Goal: Entertainment & Leisure: Consume media (video, audio)

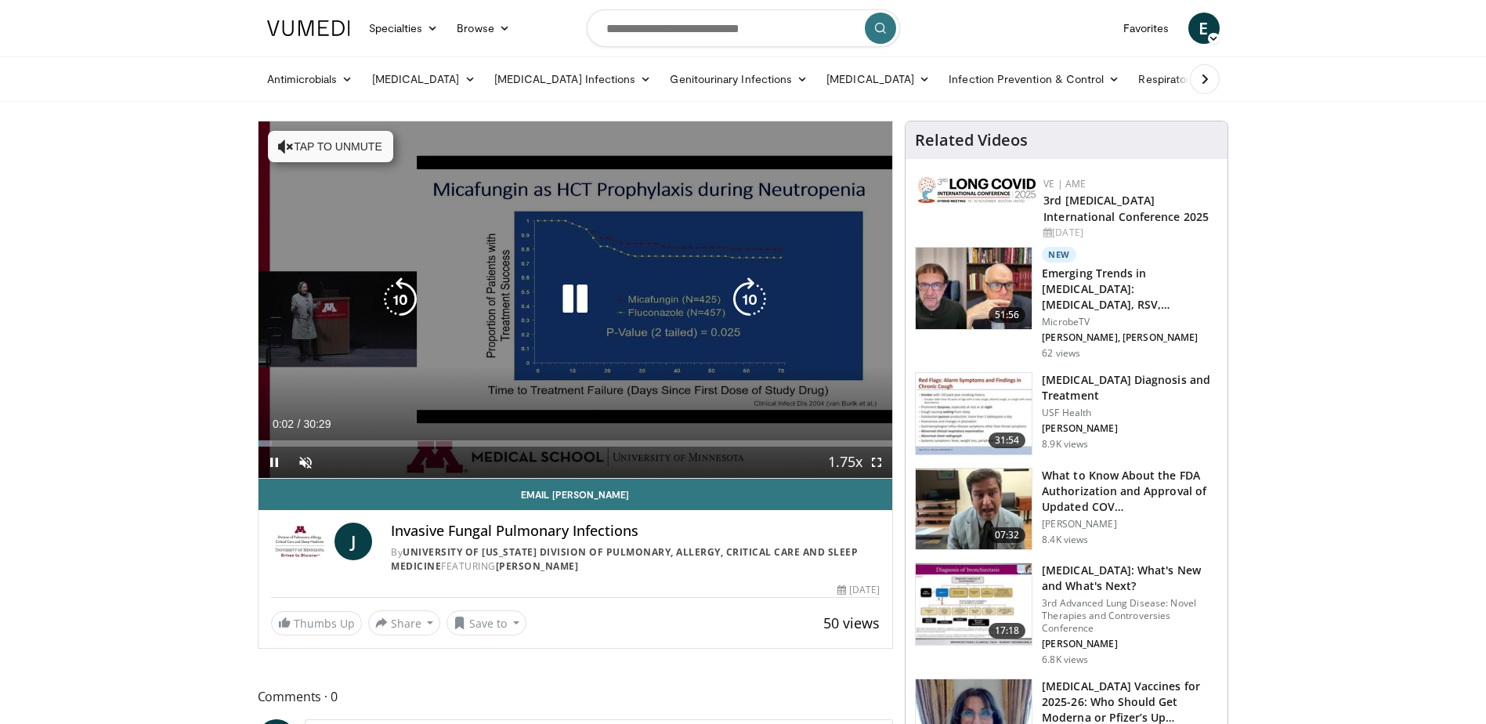
click at [586, 302] on icon "Video Player" at bounding box center [575, 299] width 44 height 44
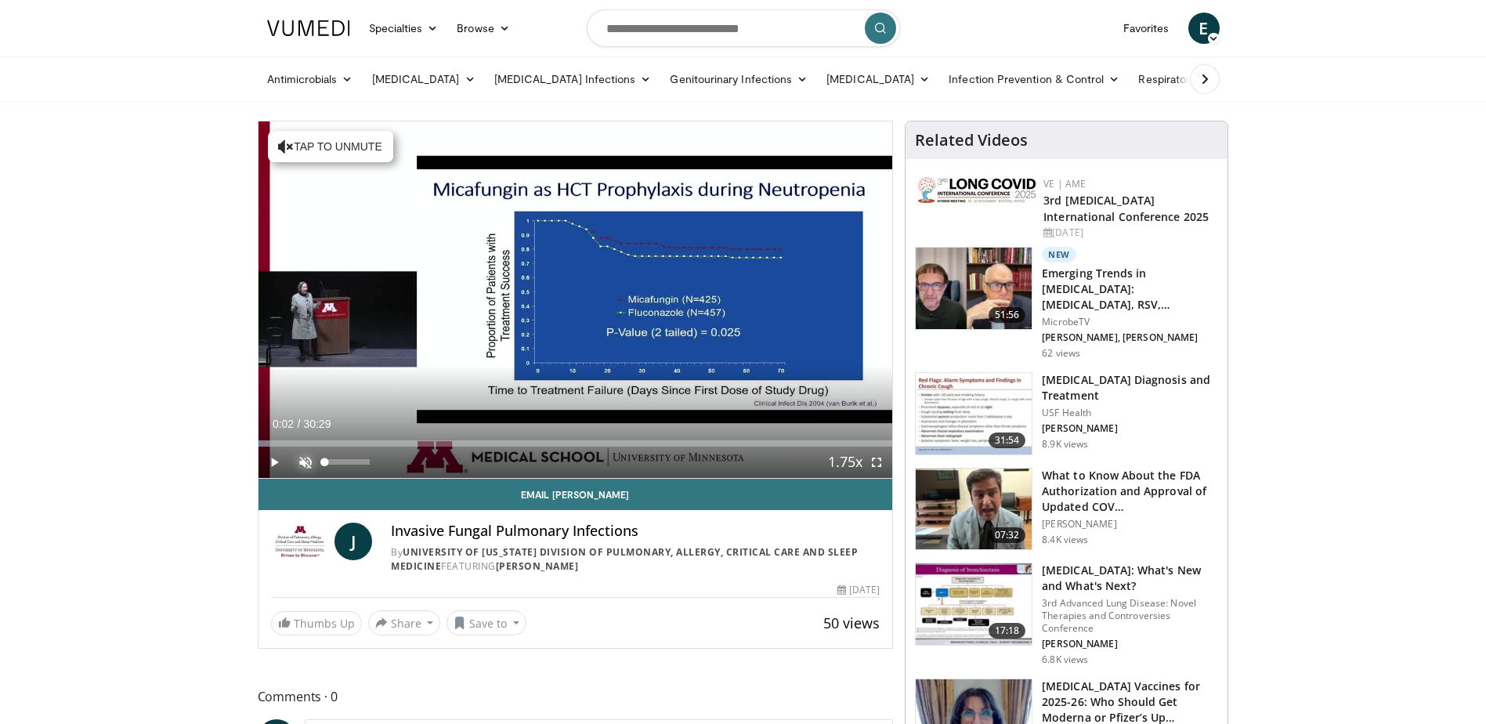
click at [310, 464] on span "Video Player" at bounding box center [305, 461] width 31 height 31
click at [271, 461] on span "Video Player" at bounding box center [273, 461] width 31 height 31
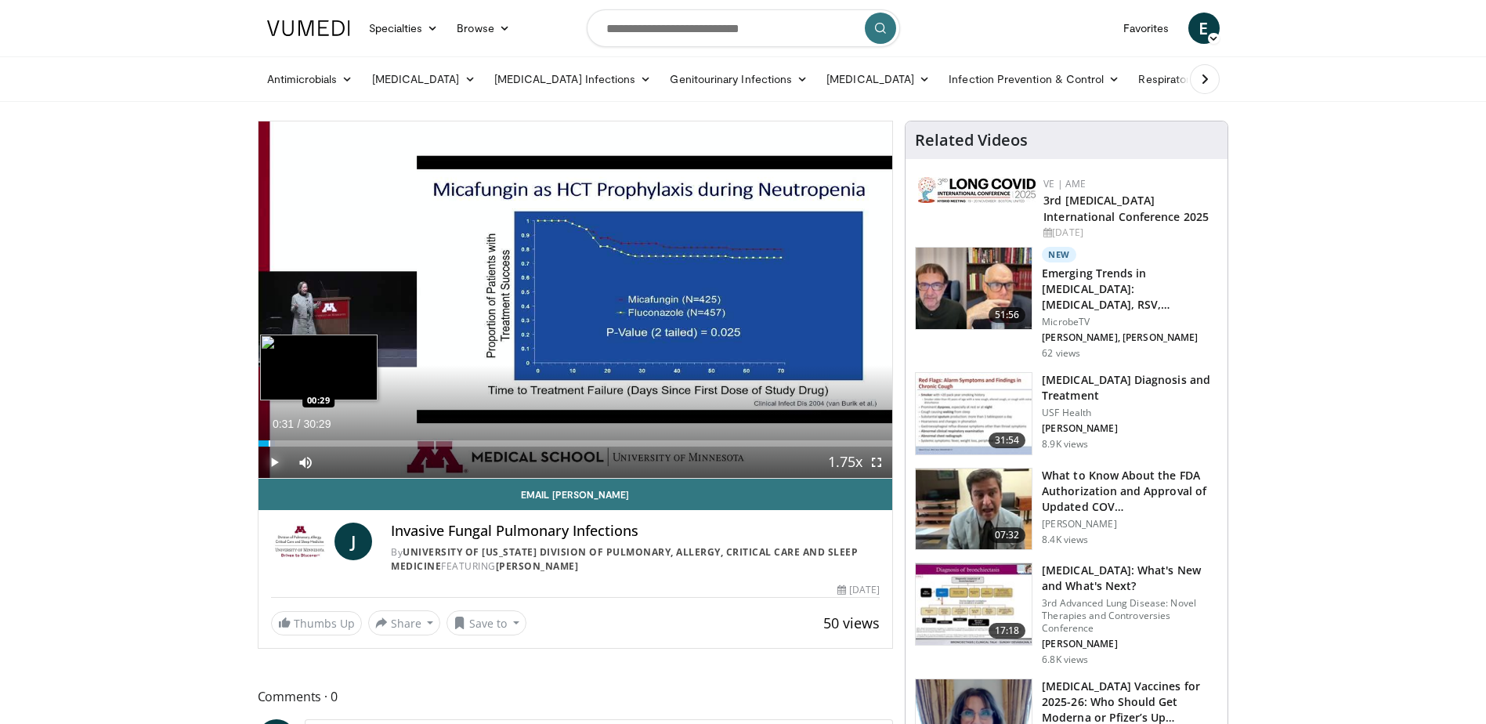
click at [269, 440] on div "Progress Bar" at bounding box center [270, 443] width 2 height 6
click at [280, 465] on span "Video Player" at bounding box center [273, 461] width 31 height 31
click at [280, 443] on div "Progress Bar" at bounding box center [281, 443] width 2 height 6
click at [287, 444] on div "Progress Bar" at bounding box center [288, 443] width 2 height 6
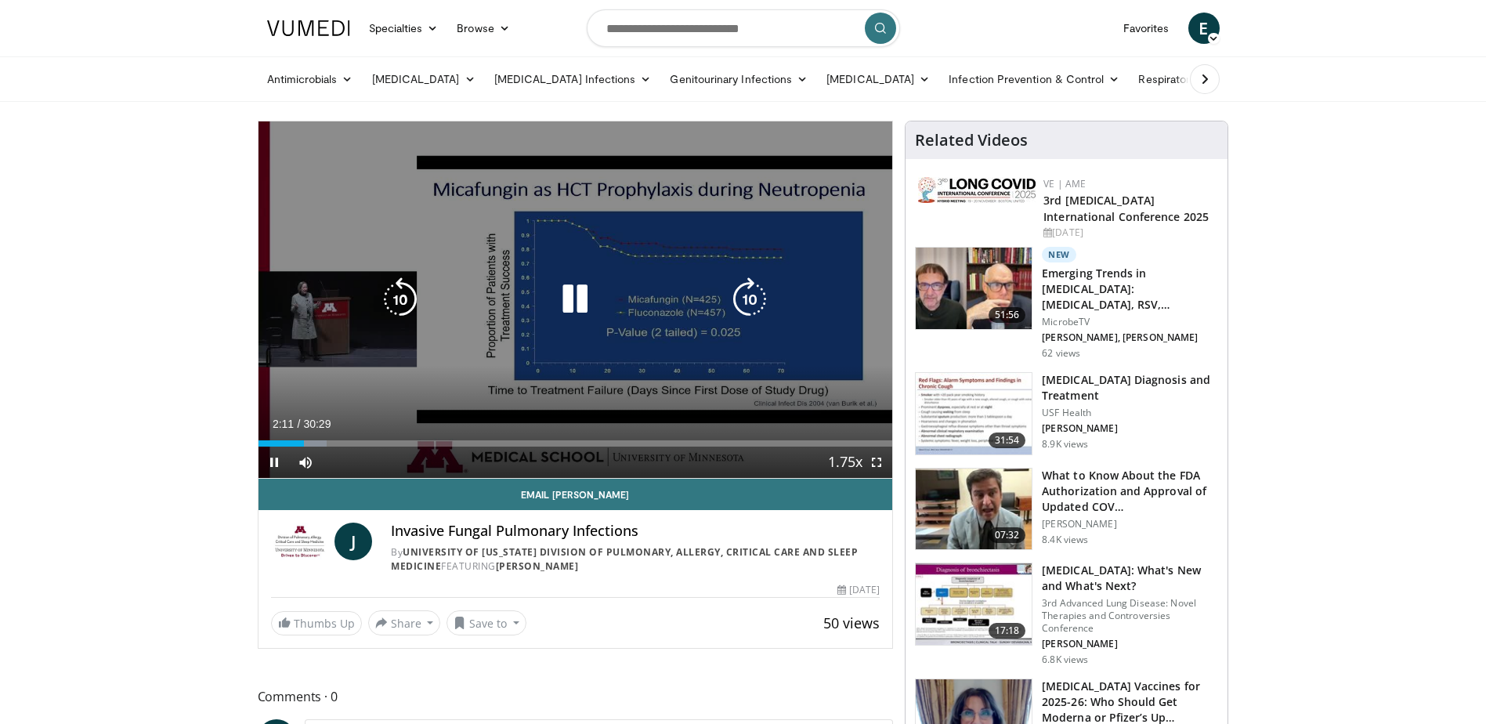
click at [568, 296] on icon "Video Player" at bounding box center [575, 299] width 44 height 44
drag, startPoint x: 577, startPoint y: 299, endPoint x: 583, endPoint y: 311, distance: 13.0
click at [577, 299] on icon "Video Player" at bounding box center [575, 299] width 44 height 44
click at [580, 287] on icon "Video Player" at bounding box center [575, 299] width 44 height 44
click at [579, 293] on icon "Video Player" at bounding box center [575, 299] width 44 height 44
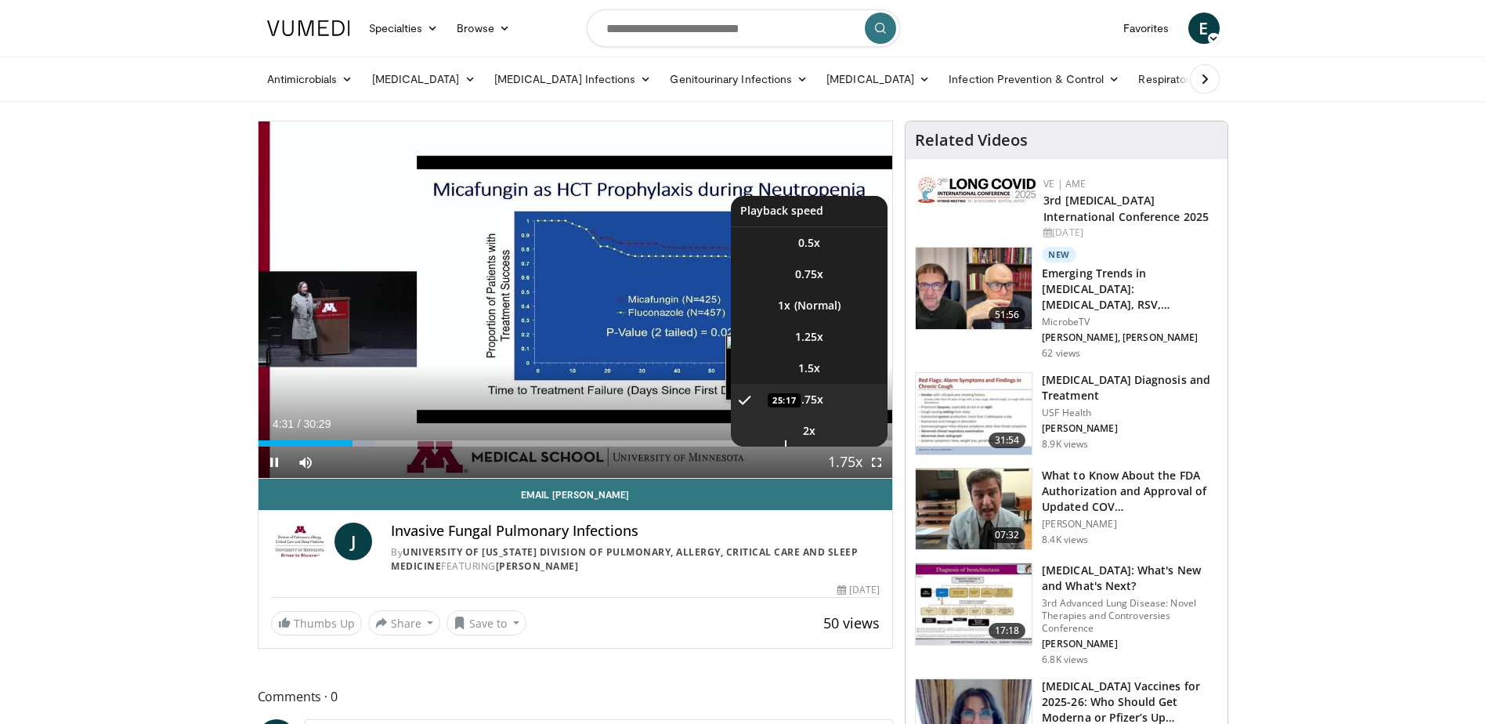
drag, startPoint x: 844, startPoint y: 424, endPoint x: 839, endPoint y: 437, distance: 14.1
click at [844, 424] on li "2x" at bounding box center [809, 430] width 157 height 31
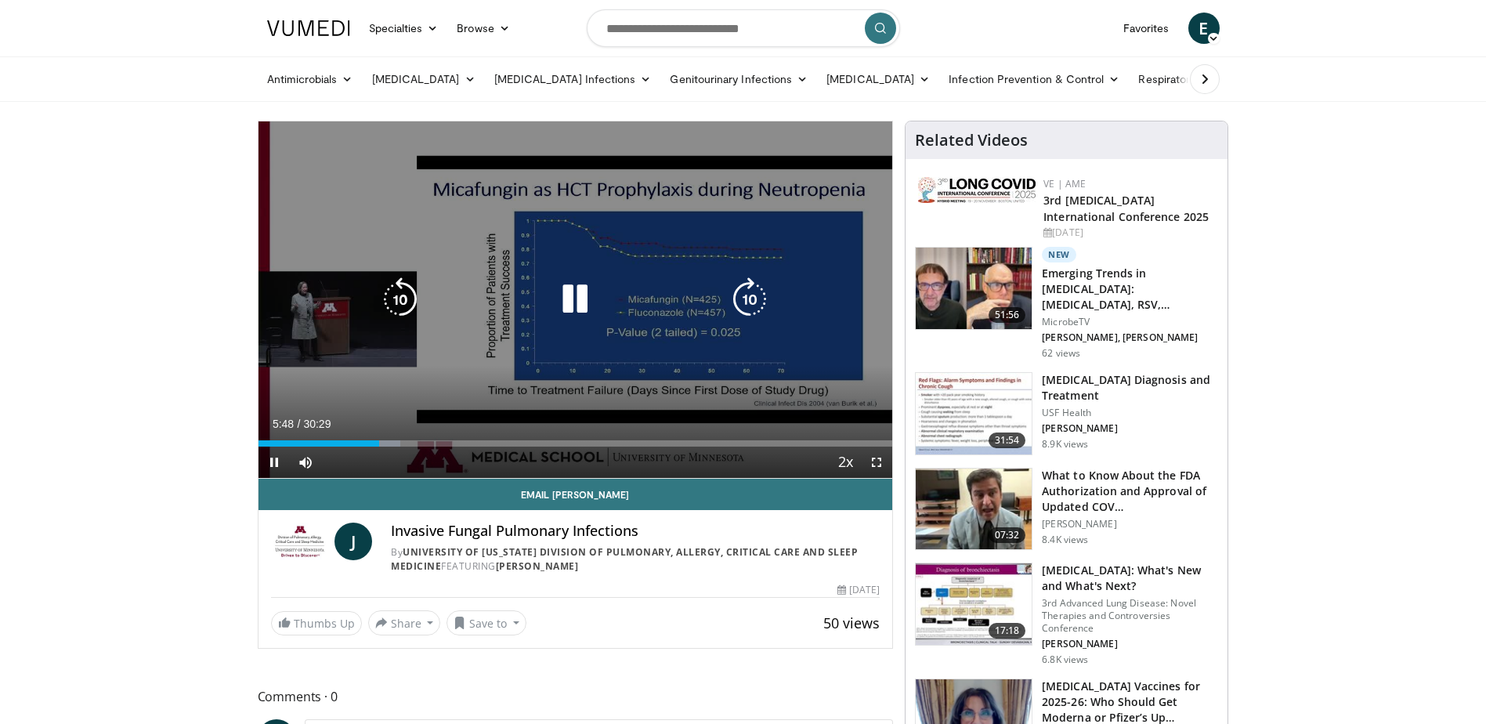
click at [571, 300] on icon "Video Player" at bounding box center [575, 299] width 44 height 44
click at [566, 305] on icon "Video Player" at bounding box center [575, 299] width 44 height 44
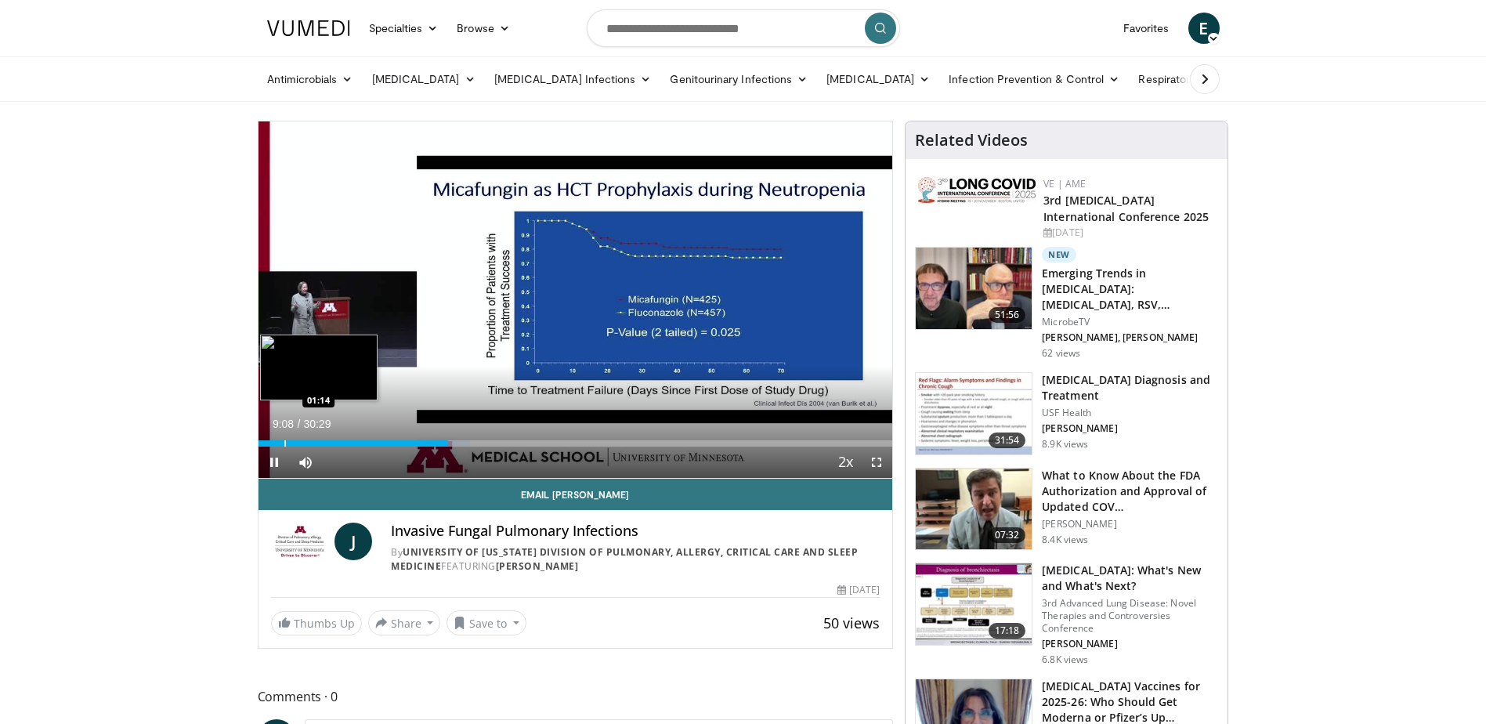
click at [284, 441] on div "Progress Bar" at bounding box center [285, 443] width 2 height 6
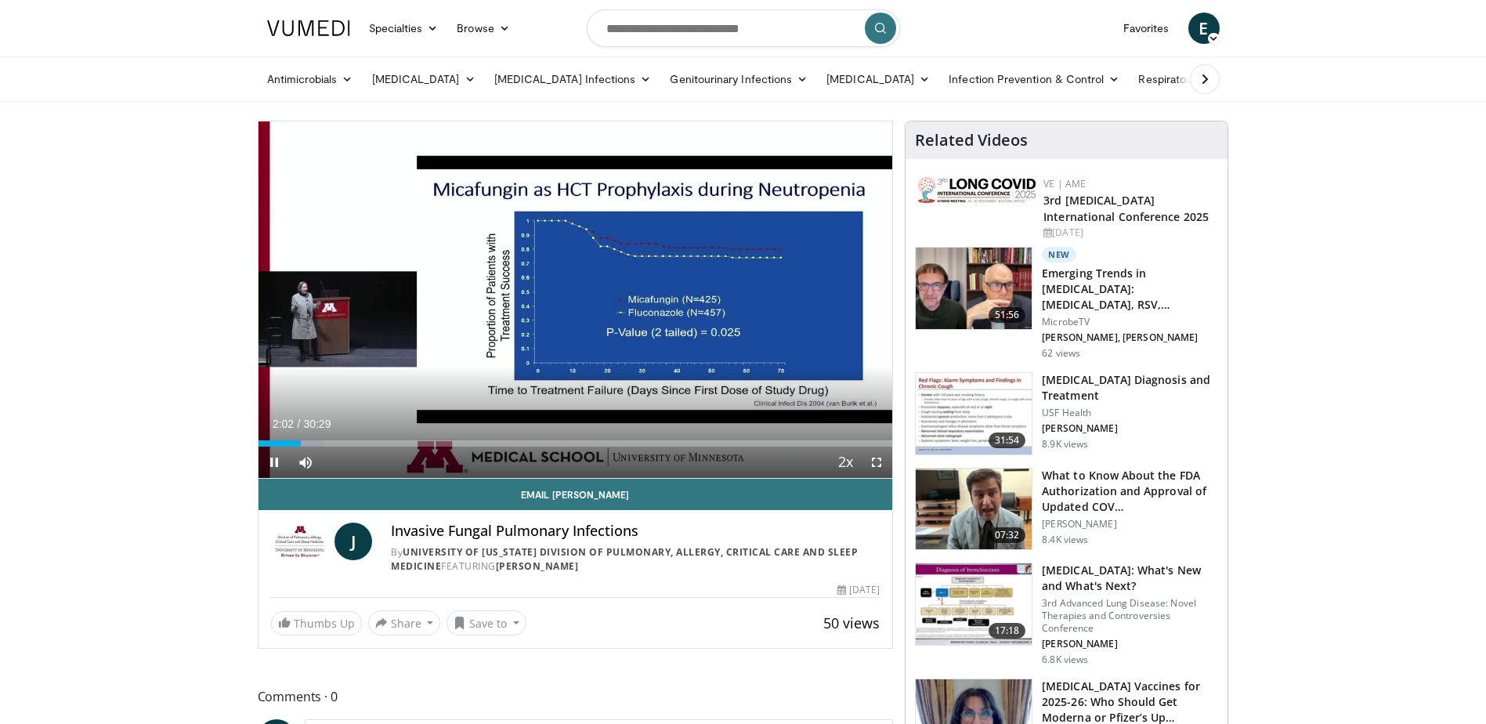
click at [0, 0] on div "Progress Bar" at bounding box center [0, 0] width 0 height 0
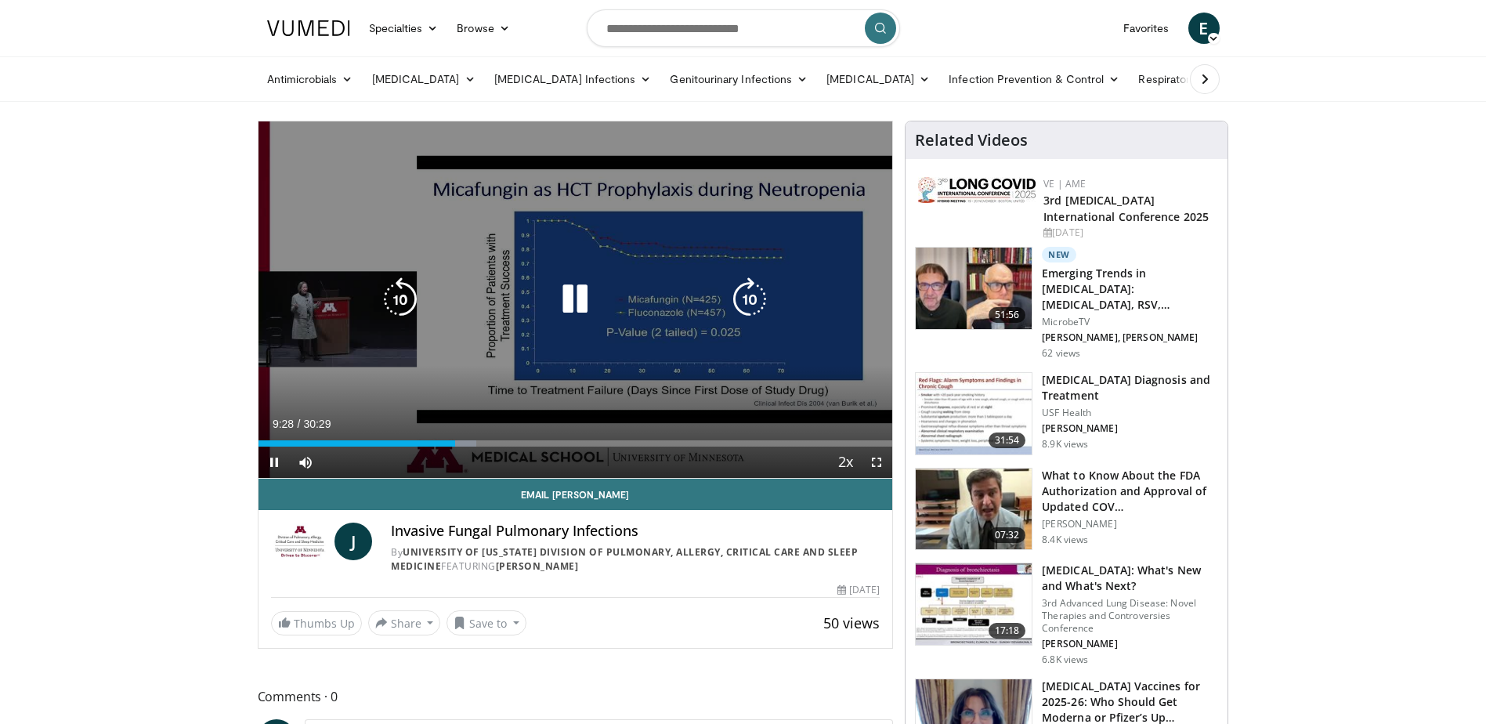
click at [575, 299] on icon "Video Player" at bounding box center [575, 299] width 44 height 44
click at [575, 301] on icon "Video Player" at bounding box center [575, 299] width 44 height 44
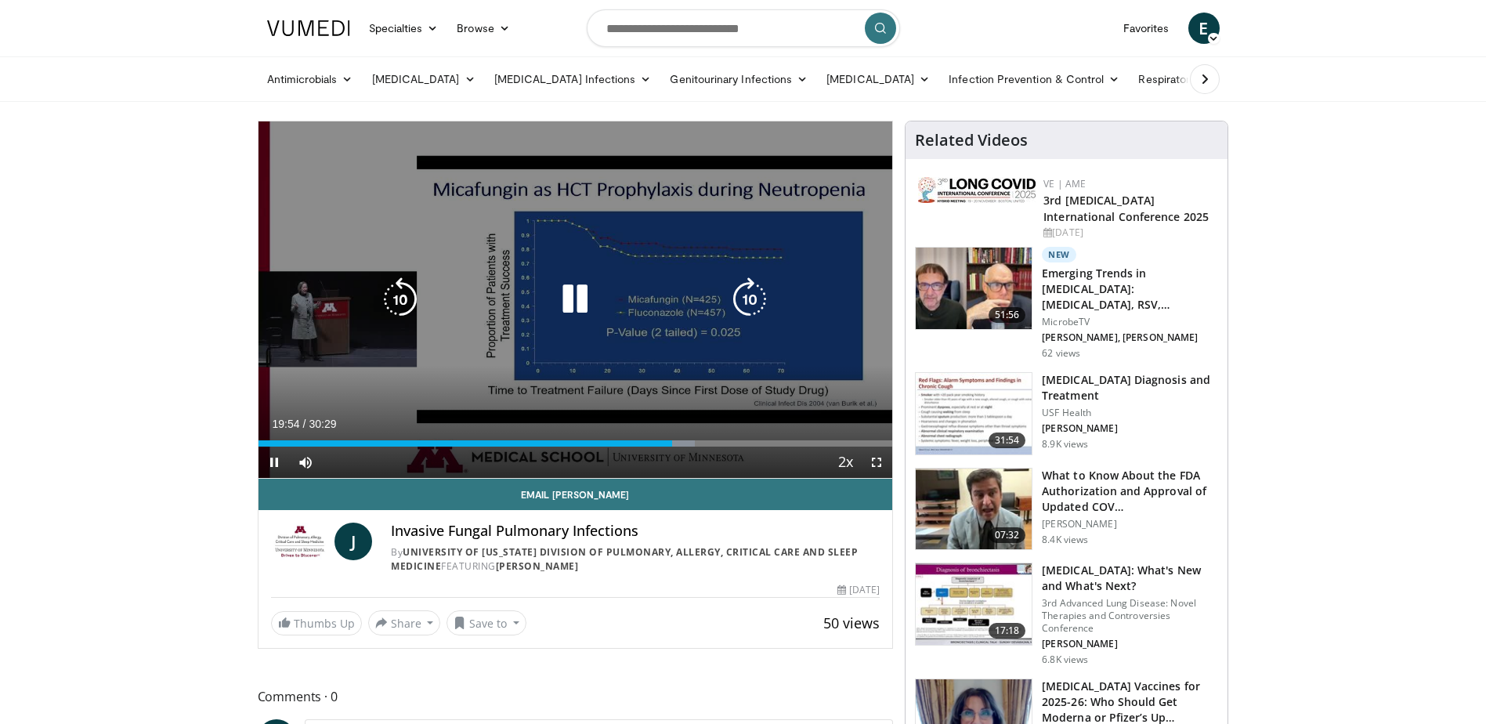
click at [576, 298] on icon "Video Player" at bounding box center [575, 299] width 44 height 44
drag, startPoint x: 552, startPoint y: 354, endPoint x: 573, endPoint y: 310, distance: 48.7
click at [552, 354] on div "10 seconds Tap to unmute" at bounding box center [575, 299] width 634 height 356
click at [575, 305] on icon "Video Player" at bounding box center [575, 299] width 44 height 44
click at [573, 306] on icon "Video Player" at bounding box center [575, 299] width 44 height 44
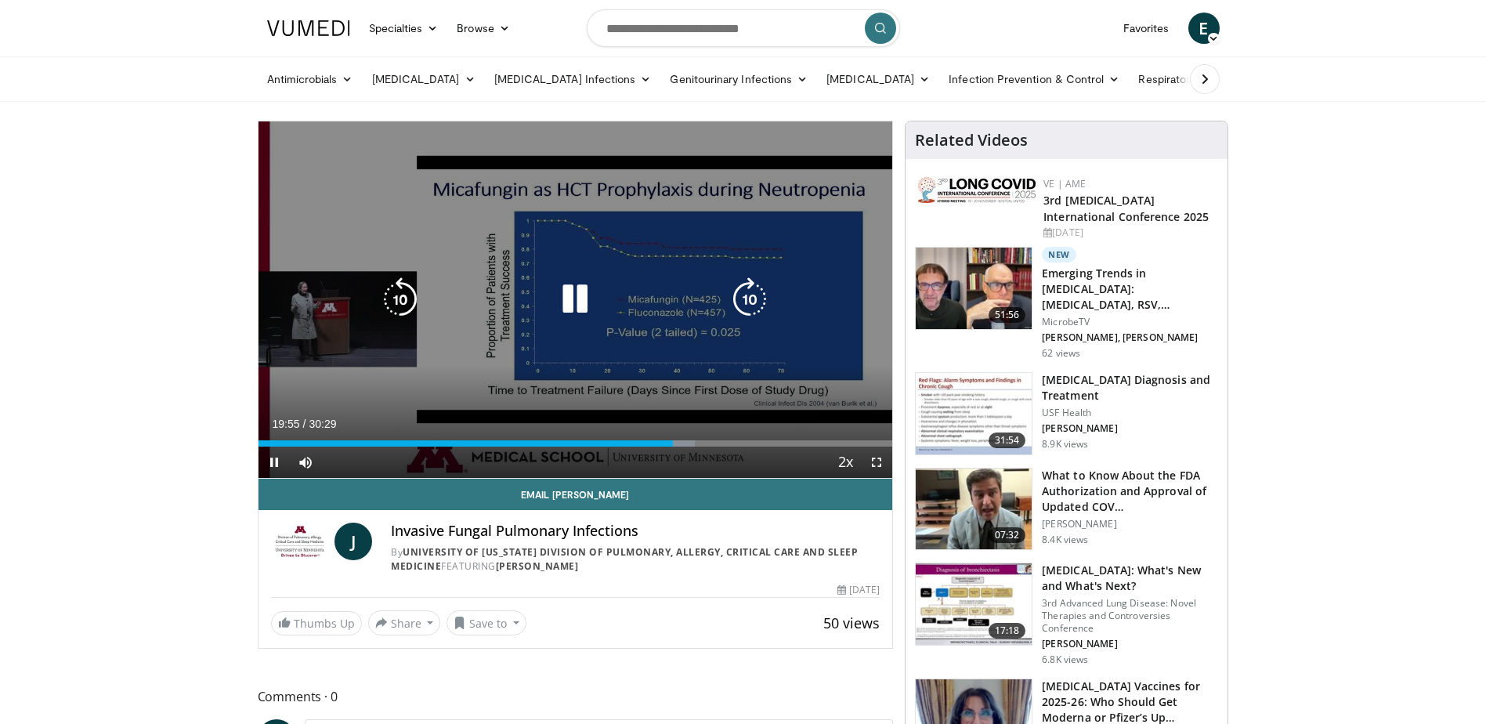
click at [418, 298] on icon "Video Player" at bounding box center [400, 299] width 44 height 44
click at [410, 302] on icon "Video Player" at bounding box center [400, 299] width 44 height 44
click at [566, 298] on icon "Video Player" at bounding box center [575, 299] width 44 height 44
drag, startPoint x: 566, startPoint y: 284, endPoint x: 566, endPoint y: 295, distance: 11.0
click at [566, 284] on icon "Video Player" at bounding box center [575, 299] width 44 height 44
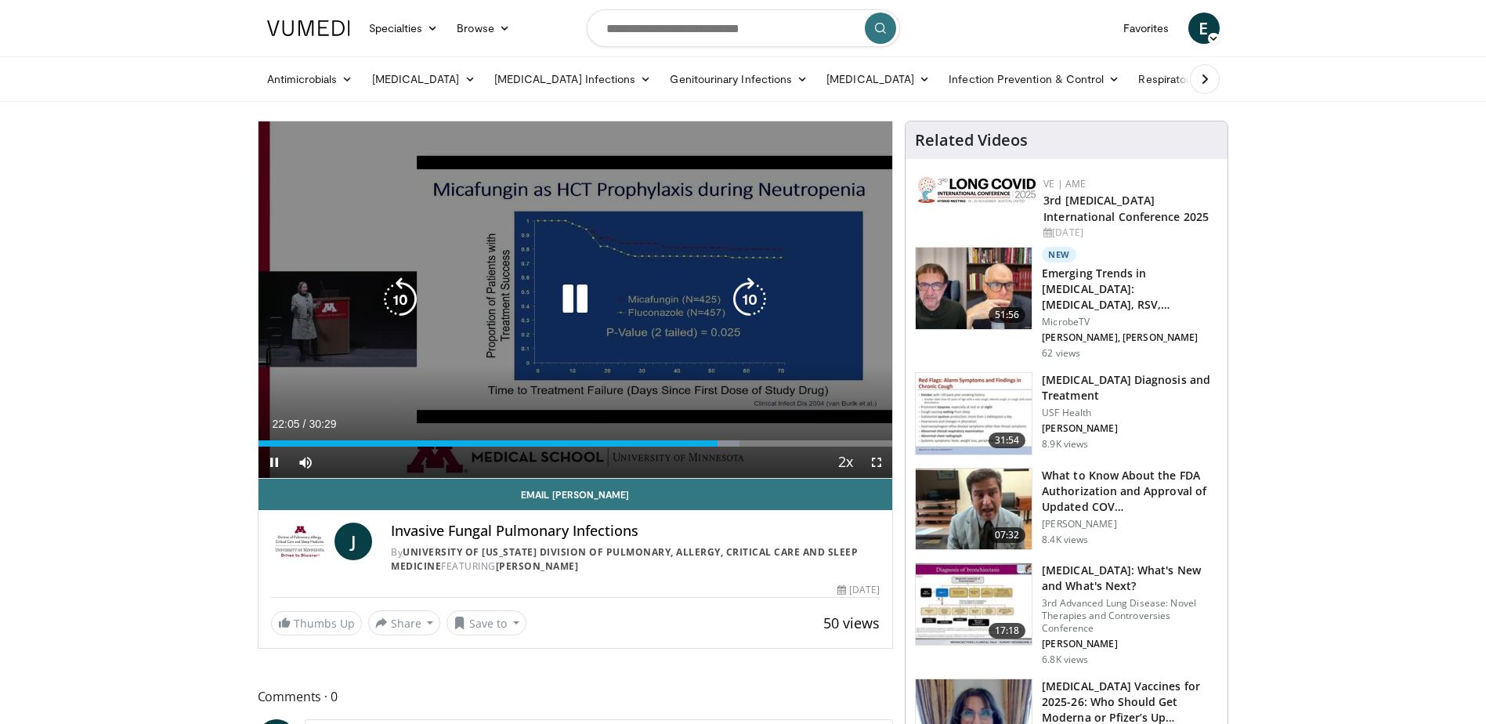
click at [396, 296] on icon "Video Player" at bounding box center [400, 299] width 44 height 44
click at [579, 287] on icon "Video Player" at bounding box center [575, 299] width 44 height 44
click at [564, 309] on icon "Video Player" at bounding box center [575, 299] width 44 height 44
click at [410, 309] on icon "Video Player" at bounding box center [400, 299] width 44 height 44
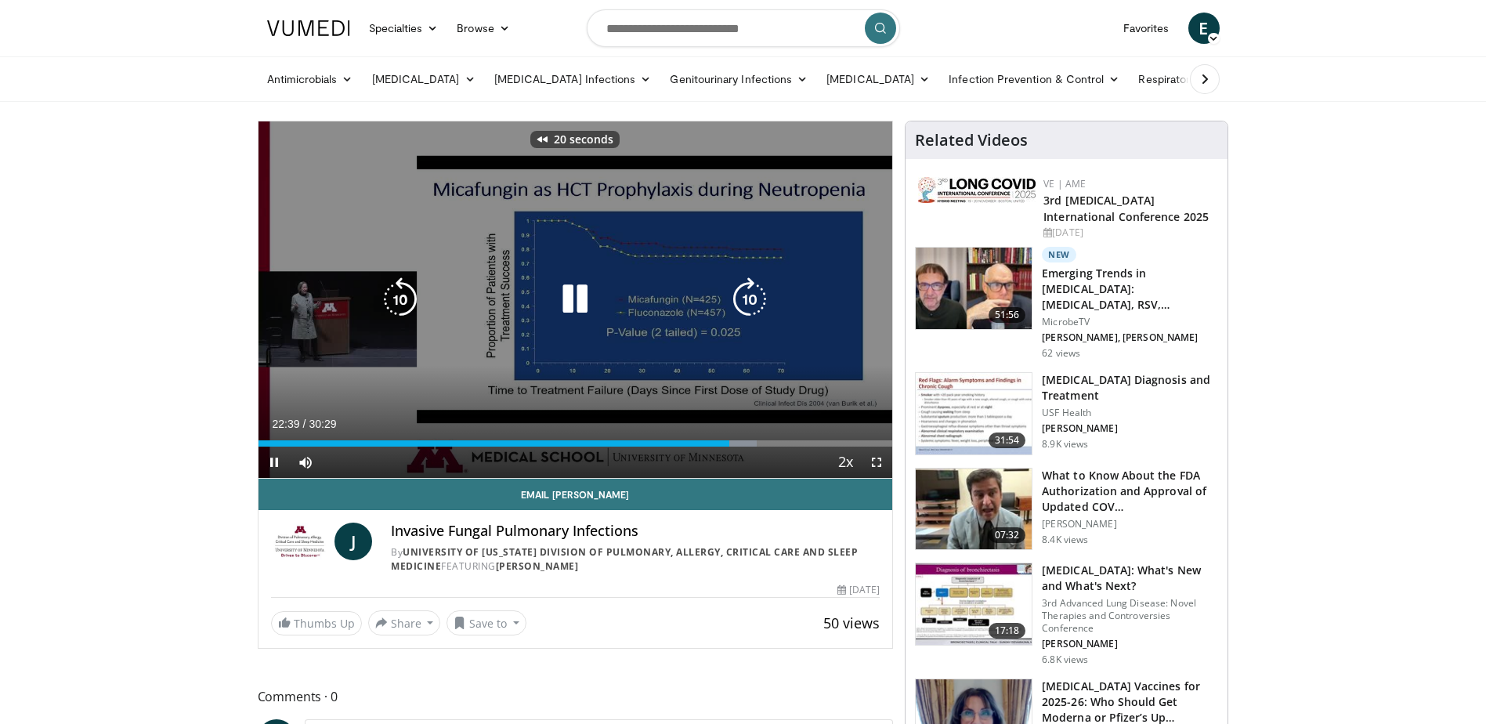
click at [410, 308] on icon "Video Player" at bounding box center [400, 299] width 44 height 44
click at [411, 308] on icon "Video Player" at bounding box center [400, 299] width 44 height 44
click at [566, 305] on icon "Video Player" at bounding box center [575, 299] width 44 height 44
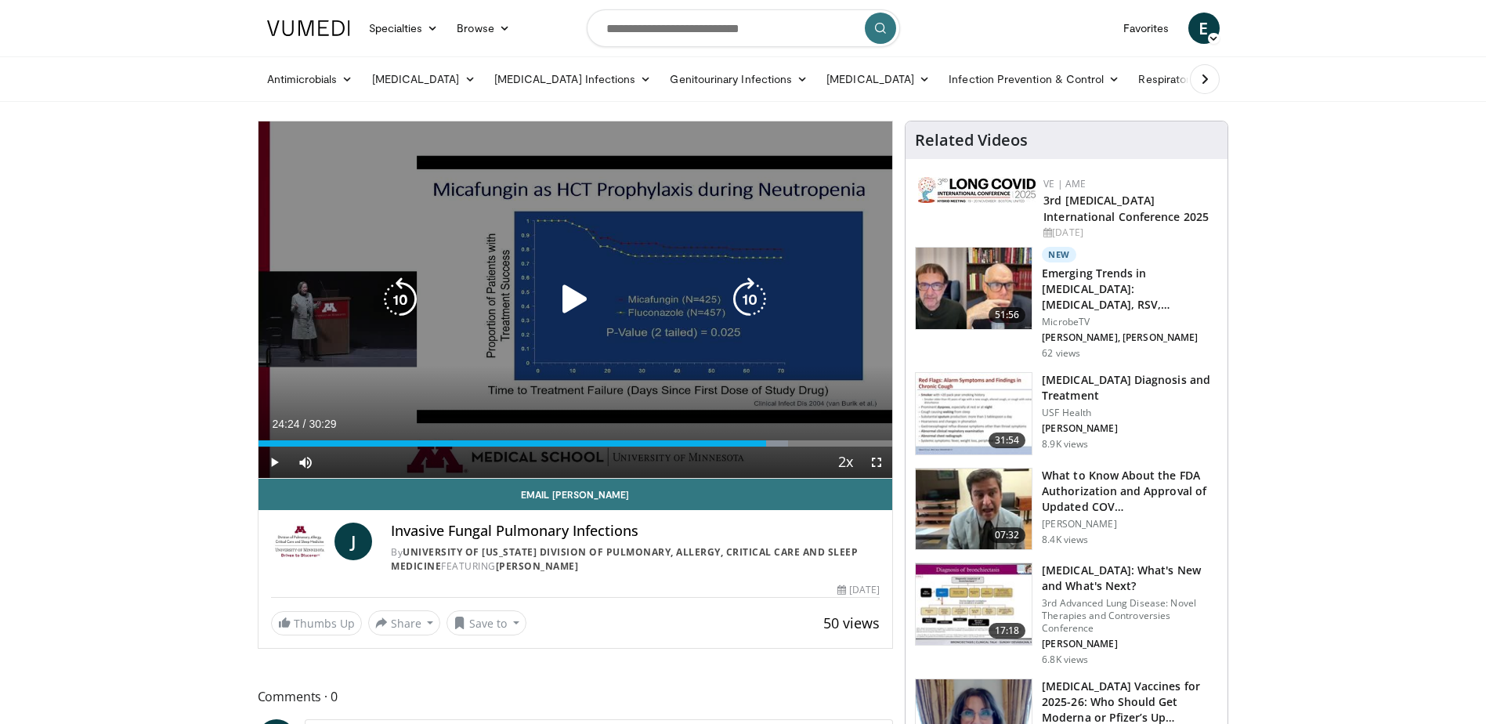
click at [596, 297] on icon "Video Player" at bounding box center [575, 299] width 44 height 44
click at [583, 297] on icon "Video Player" at bounding box center [575, 299] width 44 height 44
click at [581, 304] on icon "Video Player" at bounding box center [575, 299] width 44 height 44
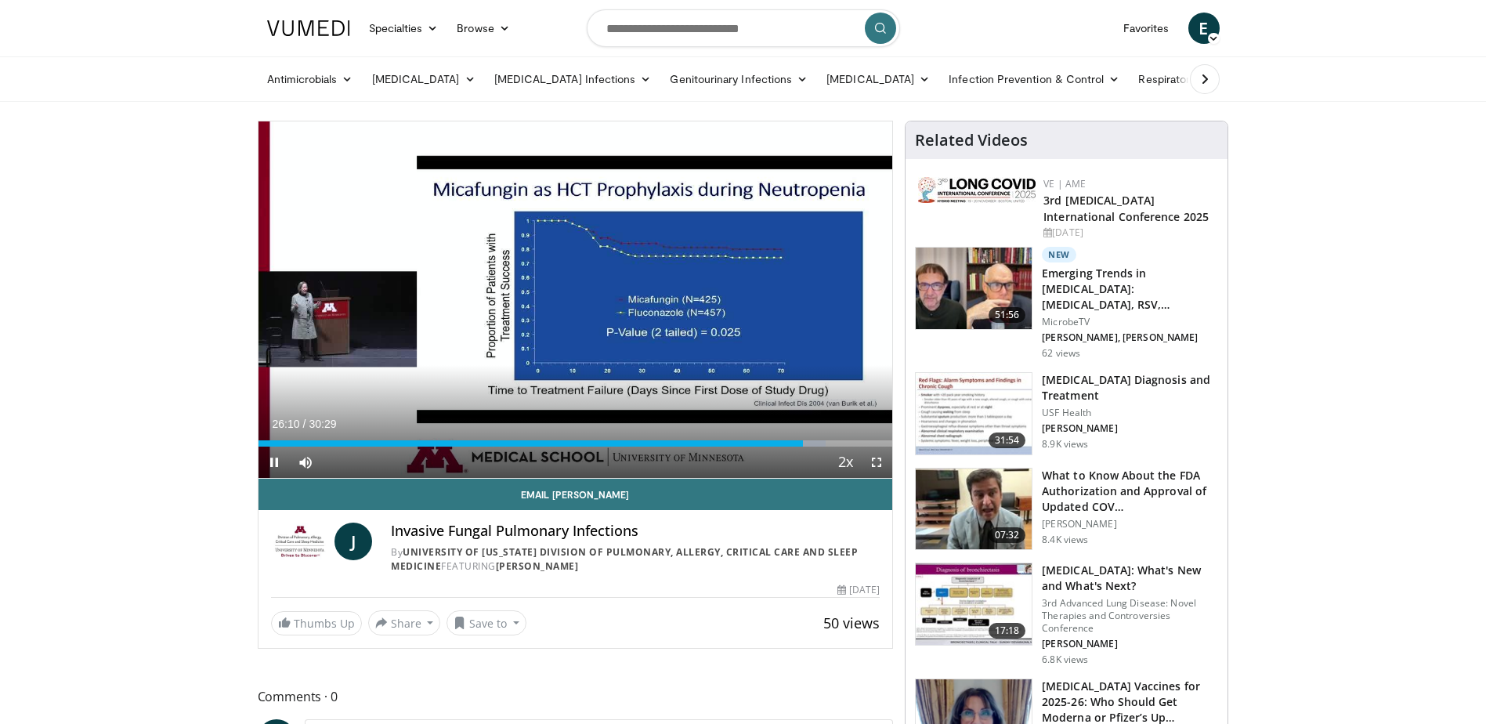
drag, startPoint x: 554, startPoint y: 357, endPoint x: 106, endPoint y: 312, distance: 450.3
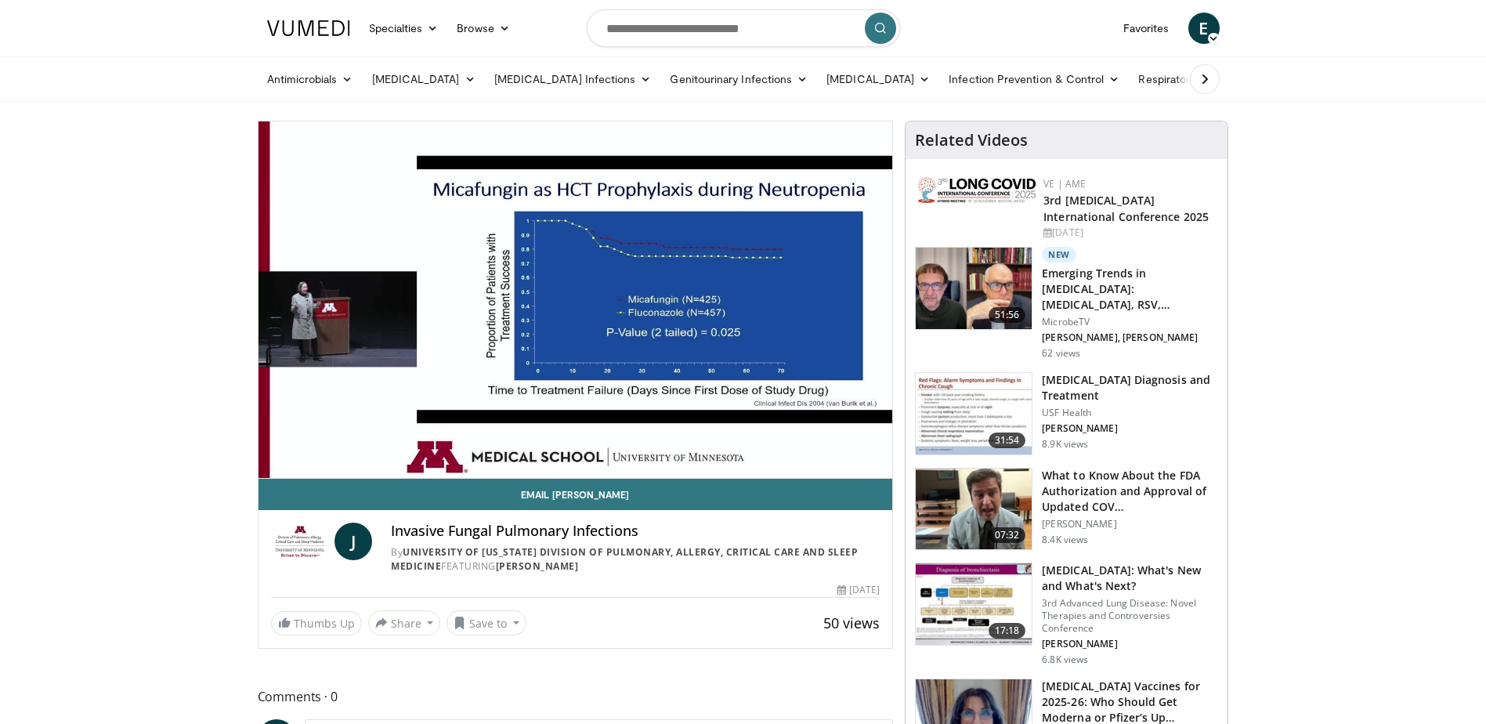
drag, startPoint x: 106, startPoint y: 312, endPoint x: 112, endPoint y: 283, distance: 29.7
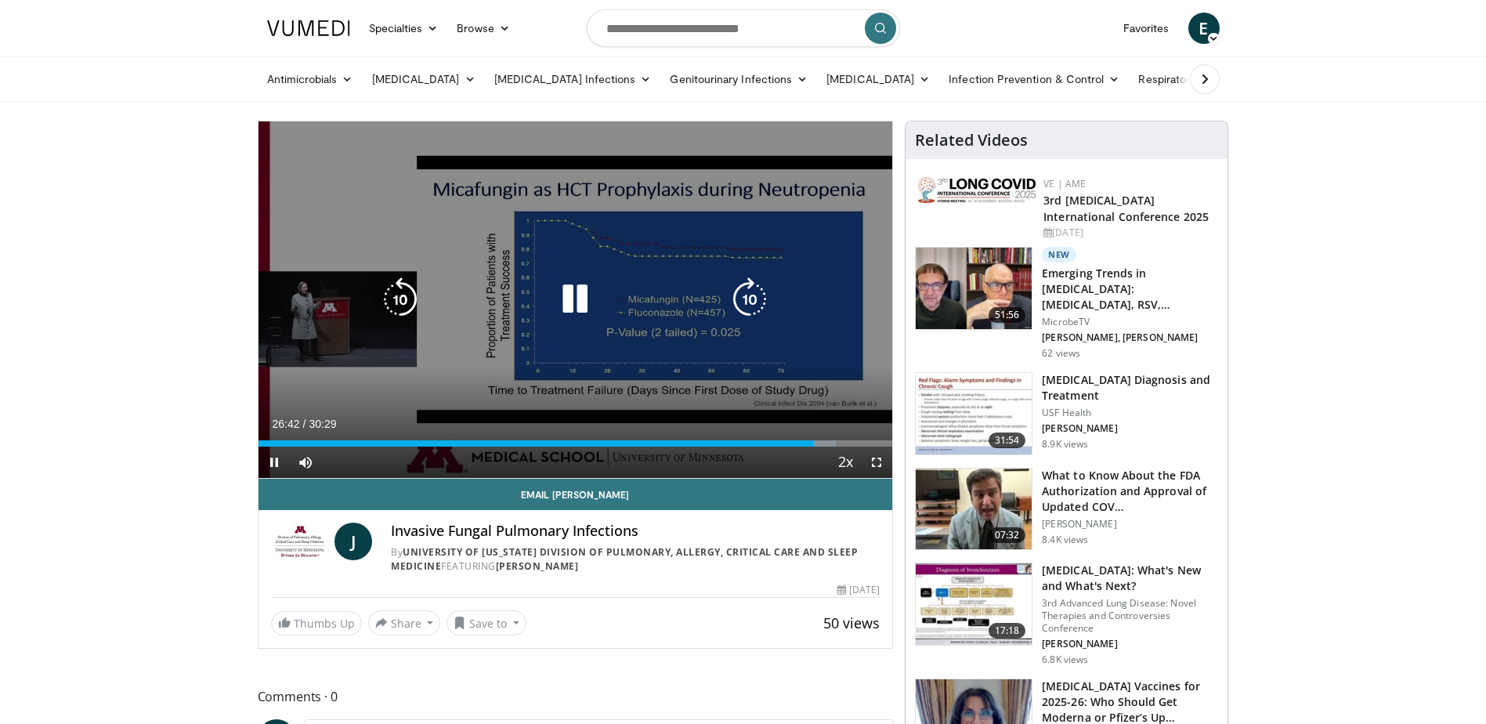
click at [577, 302] on icon "Video Player" at bounding box center [575, 299] width 44 height 44
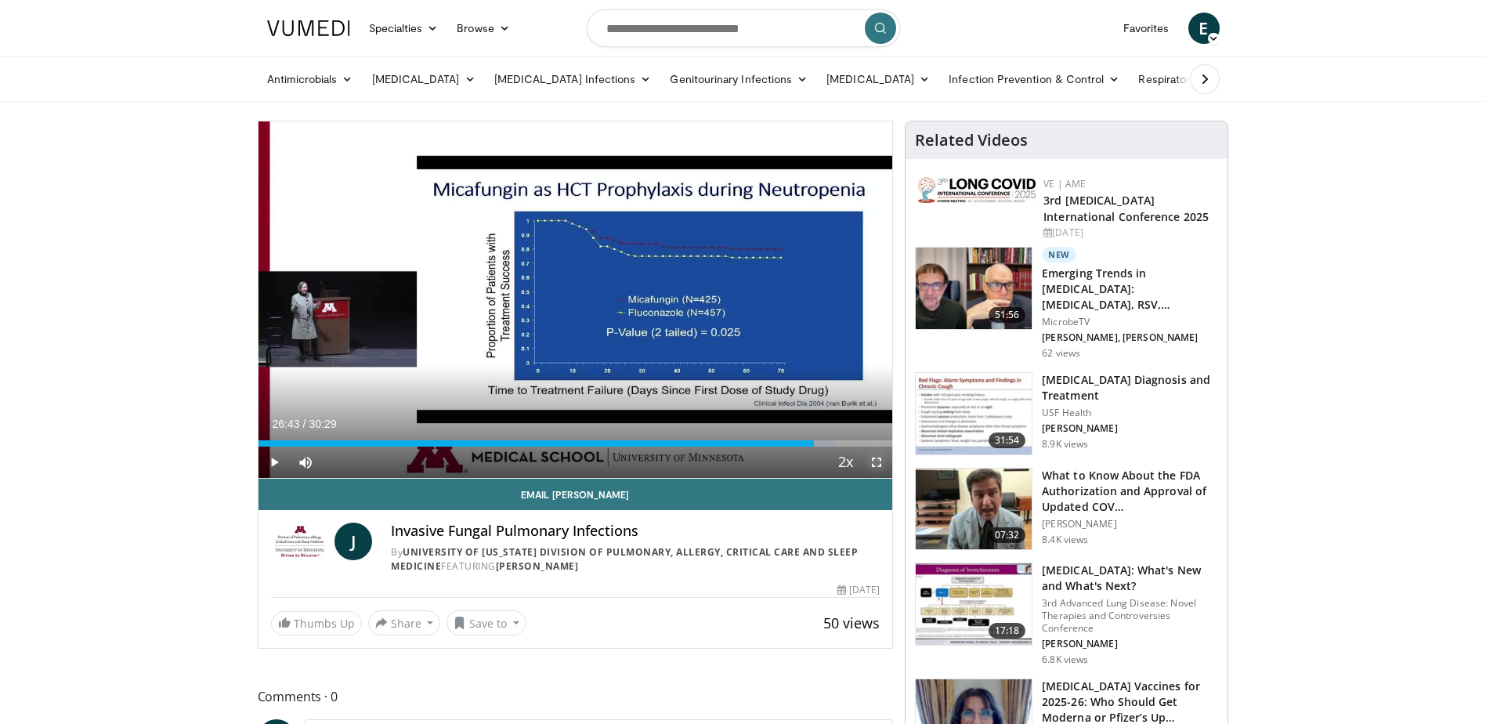
drag, startPoint x: 878, startPoint y: 457, endPoint x: 877, endPoint y: 544, distance: 87.0
click at [878, 457] on span "Video Player" at bounding box center [876, 461] width 31 height 31
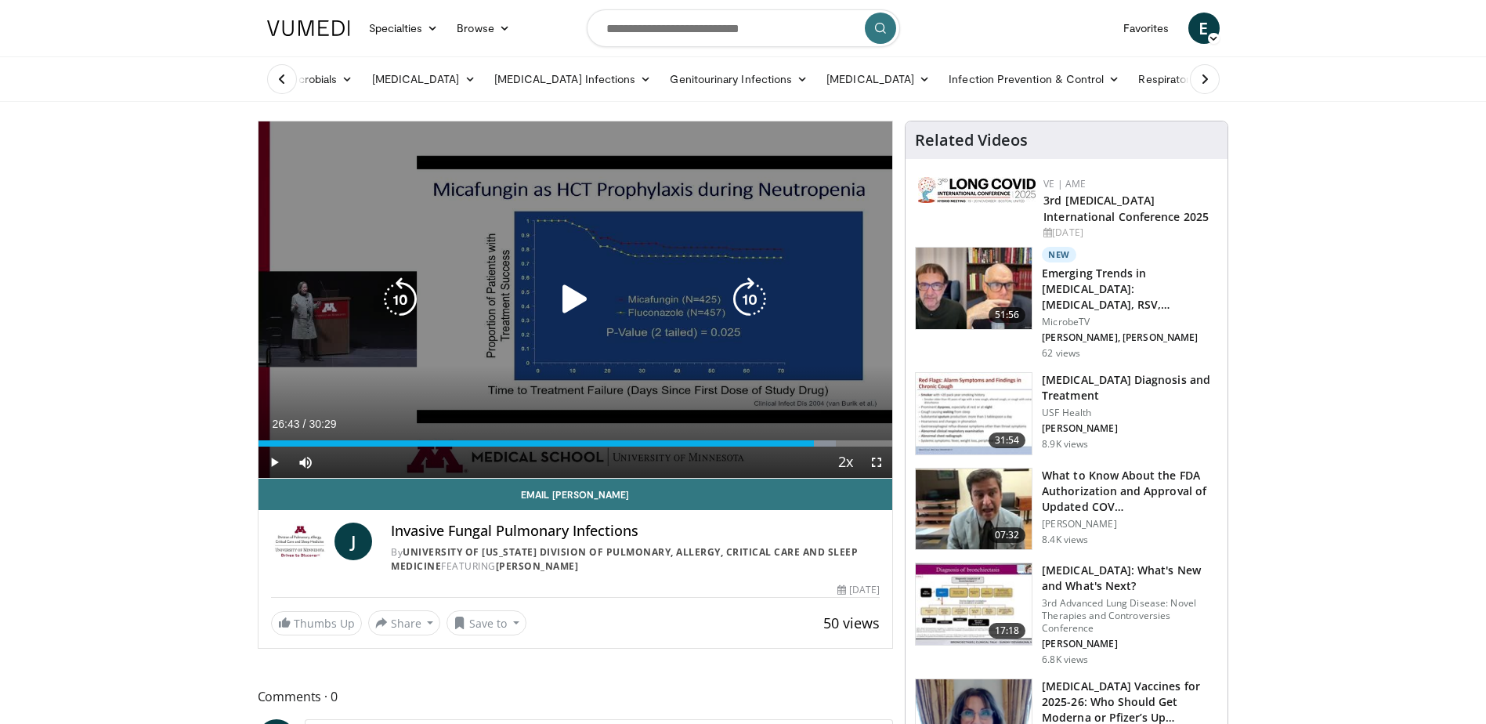
drag, startPoint x: 573, startPoint y: 280, endPoint x: 569, endPoint y: 295, distance: 14.4
click at [573, 280] on icon "Video Player" at bounding box center [575, 299] width 44 height 44
